Goal: Task Accomplishment & Management: Use online tool/utility

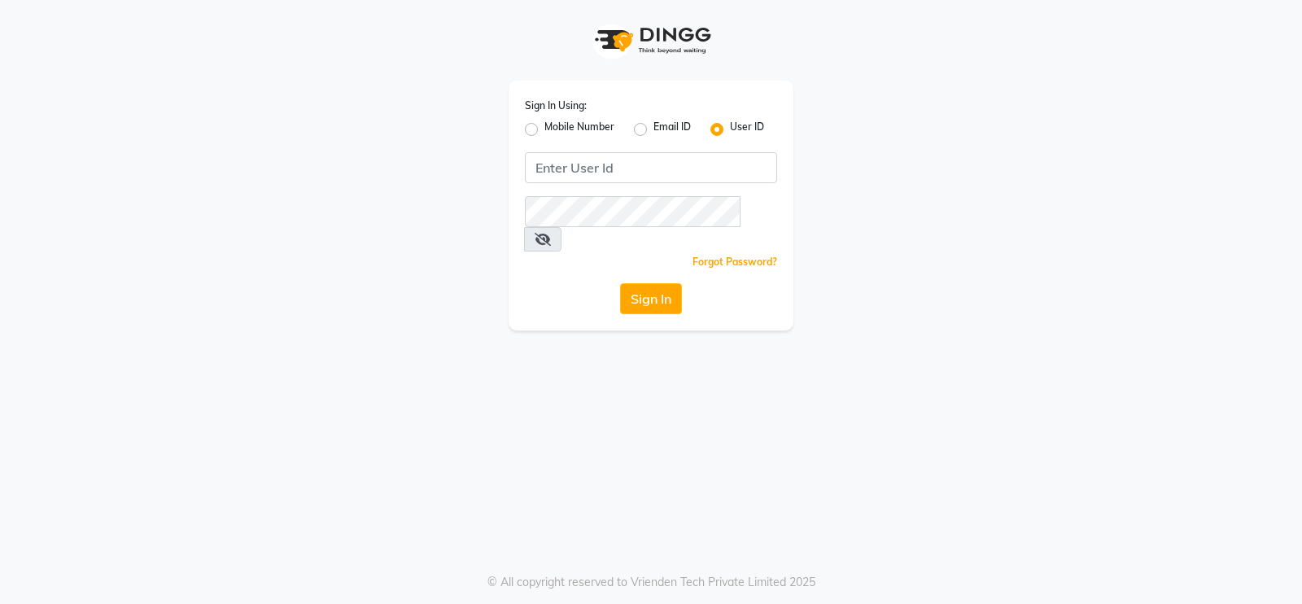
click at [543, 173] on input "Username" at bounding box center [651, 167] width 252 height 31
type input "Toni&guy"
drag, startPoint x: 704, startPoint y: 343, endPoint x: 671, endPoint y: 281, distance: 69.9
click at [671, 281] on div "Sign In Using: Mobile Number Email ID User ID [PERSON_NAME] Remember me Forgot …" at bounding box center [651, 302] width 1302 height 604
click at [671, 283] on button "Sign In" at bounding box center [651, 298] width 62 height 31
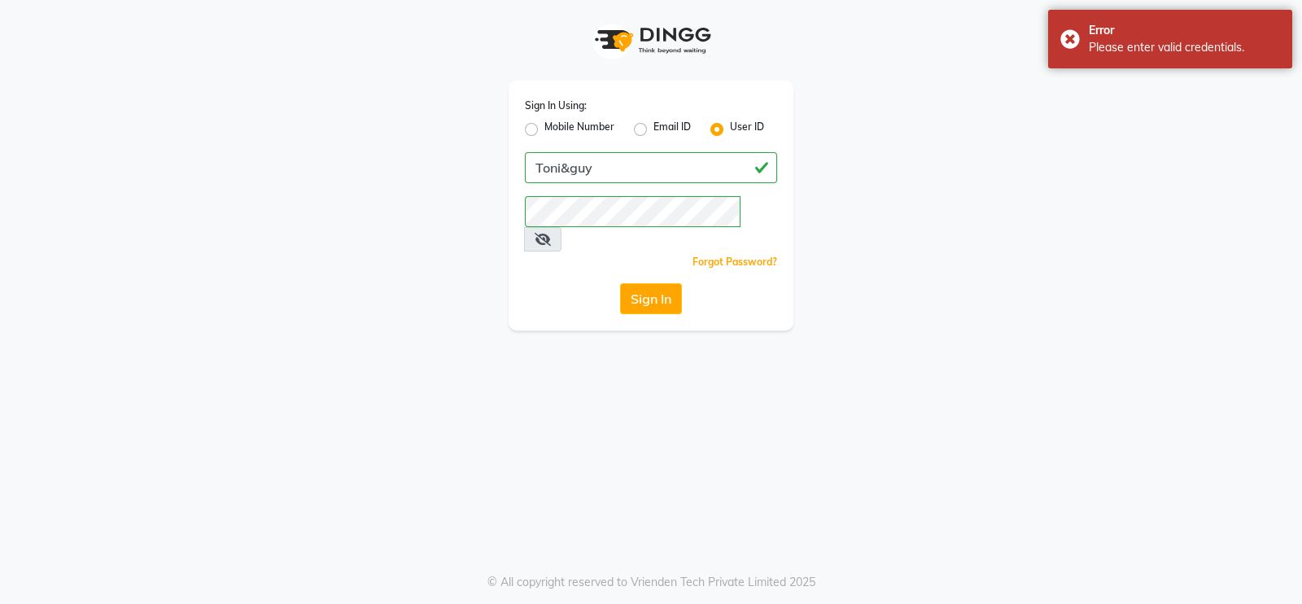
click at [561, 227] on span at bounding box center [542, 239] width 37 height 24
click at [551, 233] on icon at bounding box center [543, 239] width 16 height 13
click at [652, 283] on button "Sign In" at bounding box center [651, 298] width 62 height 31
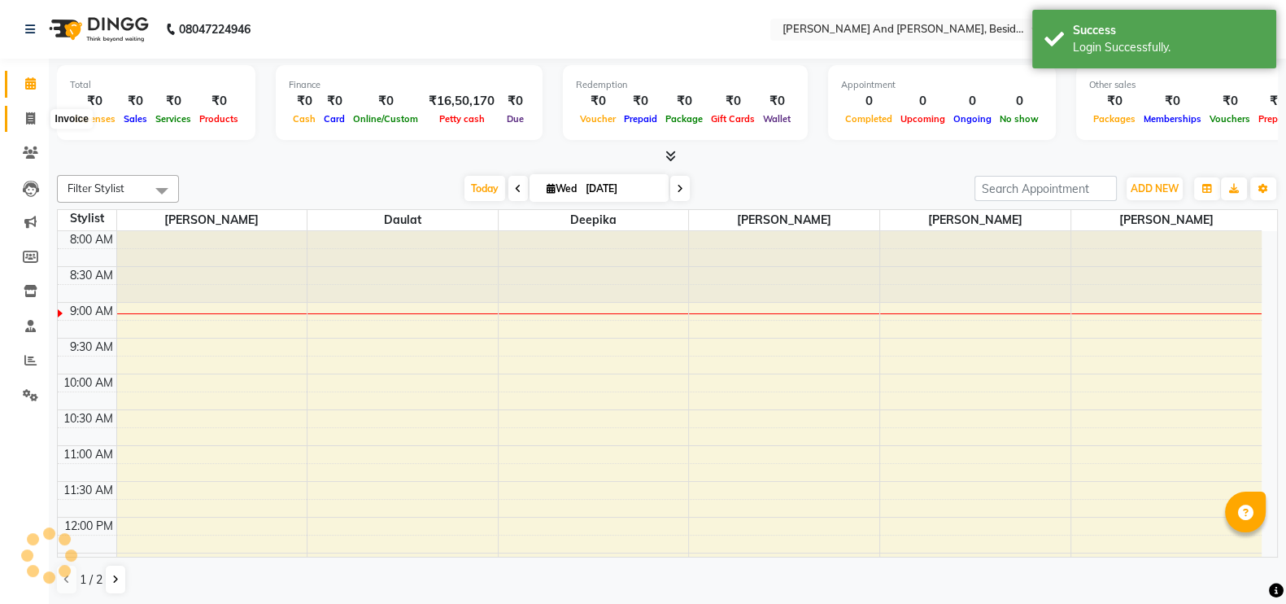
click at [28, 120] on icon at bounding box center [30, 118] width 9 height 12
select select "service"
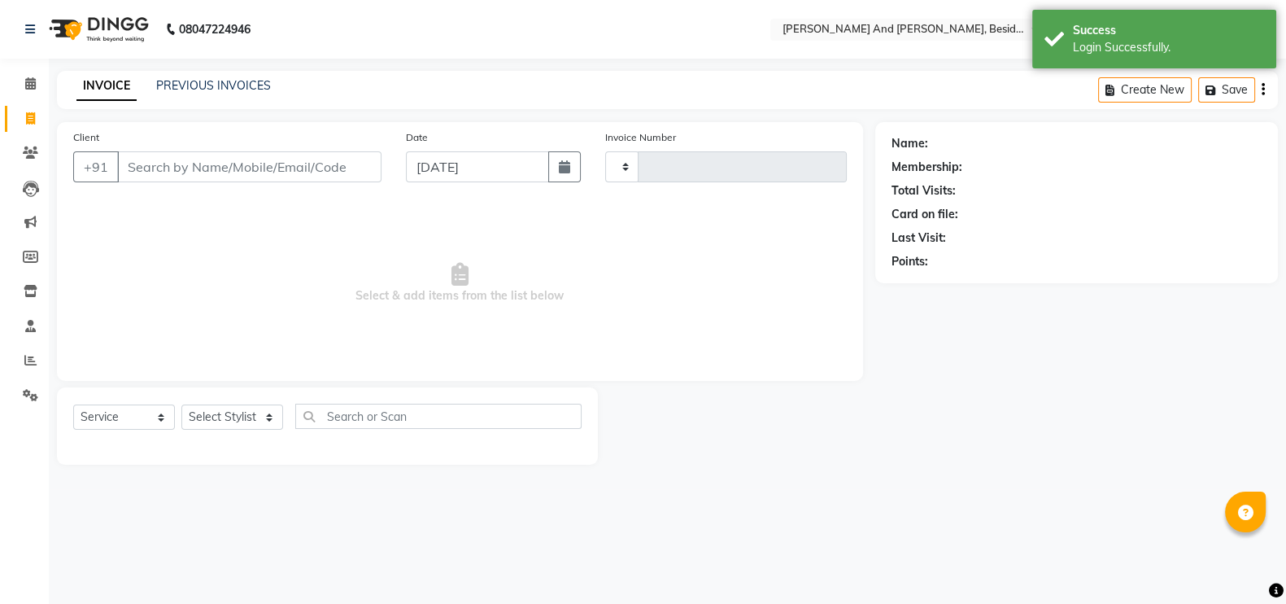
type input "1439"
select select "4907"
